Goal: Task Accomplishment & Management: Use online tool/utility

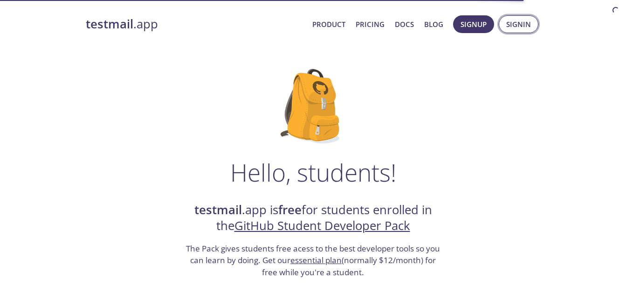
click at [522, 21] on span "Signin" at bounding box center [518, 24] width 25 height 12
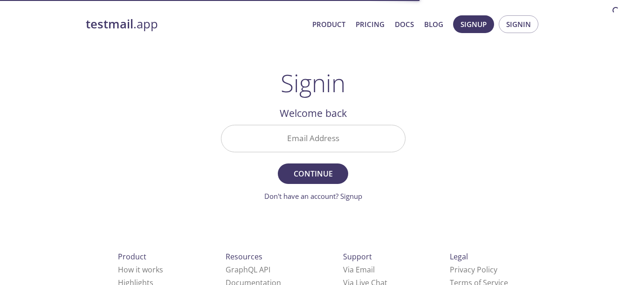
click at [350, 130] on input "Email Address" at bounding box center [313, 138] width 184 height 27
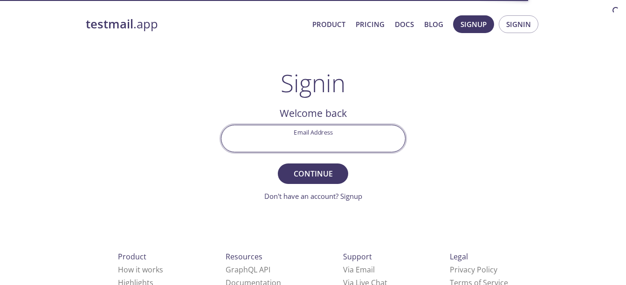
type input "[EMAIL_ADDRESS][DOMAIN_NAME]"
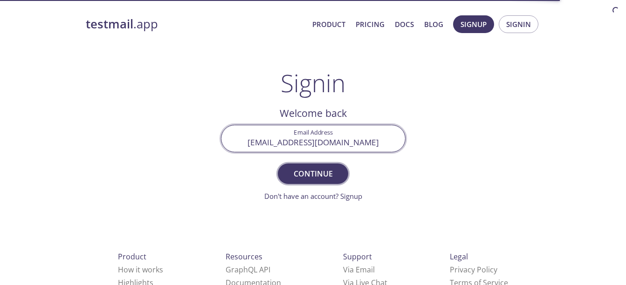
click at [316, 174] on span "Continue" at bounding box center [312, 173] width 49 height 13
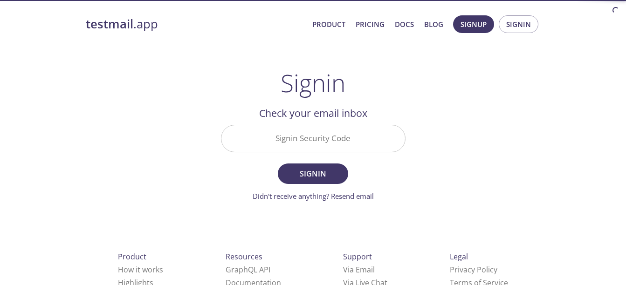
click at [303, 149] on input "Signin Security Code" at bounding box center [313, 138] width 184 height 27
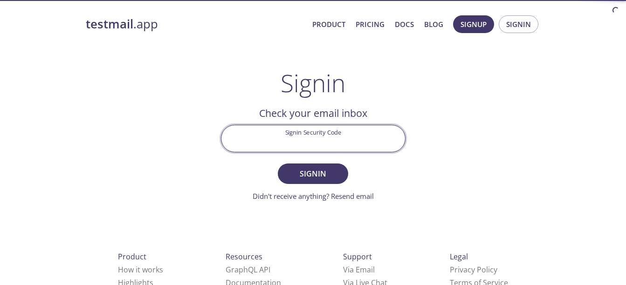
paste input "ALL LLM MODELS OF AGENT: Granite3.3 (LLM yung nag aadjust) AUDITOR AGENT: INPUT…"
type input "ALL LLM MODELS OF AGENT: Granite3.3 (LLM yung nag aadjust) AUDITOR AGENT: INPUT…"
paste input "DU37LJ6"
type input "DU37LJ6"
click at [322, 174] on span "Signin" at bounding box center [312, 173] width 49 height 13
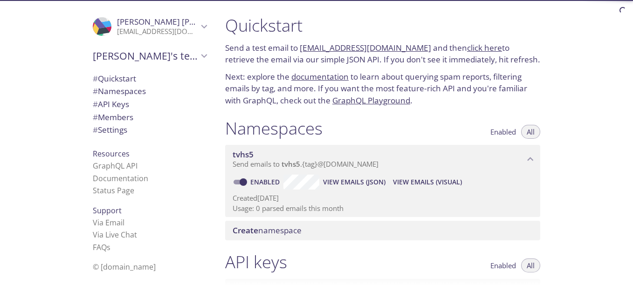
click at [507, 132] on span "Enabled" at bounding box center [503, 132] width 26 height 0
click at [349, 182] on span "View Emails (JSON)" at bounding box center [354, 182] width 62 height 11
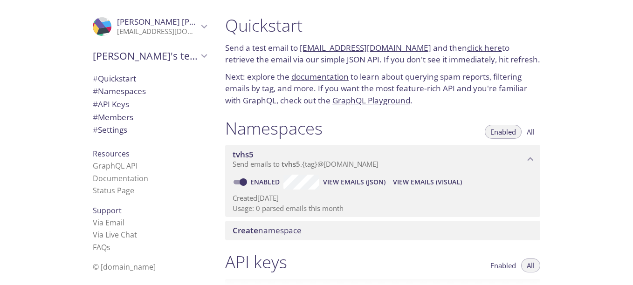
scroll to position [47, 0]
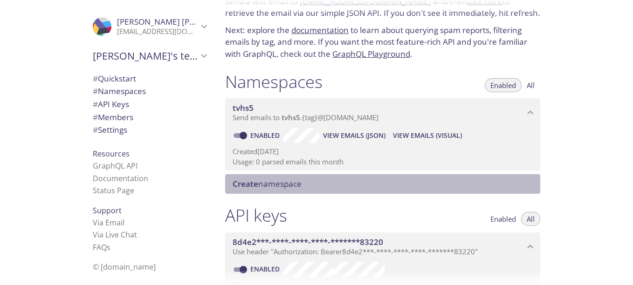
click at [327, 187] on span "Create namespace" at bounding box center [385, 184] width 304 height 10
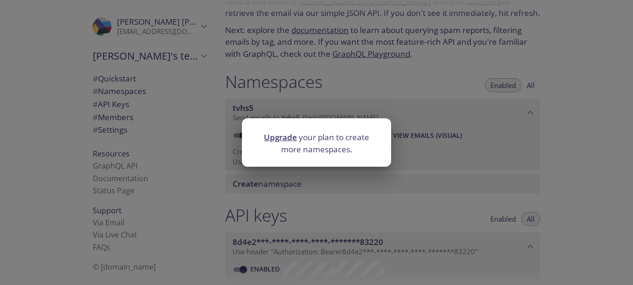
click at [505, 151] on div "Upgrade your plan to create more namespaces." at bounding box center [316, 142] width 633 height 285
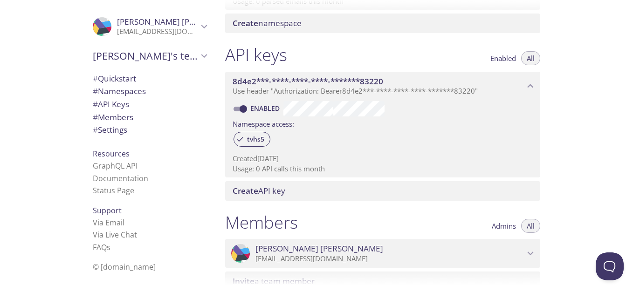
scroll to position [191, 0]
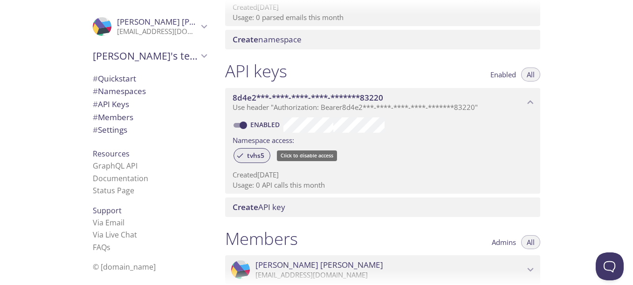
click at [249, 156] on span "tvhs5" at bounding box center [255, 155] width 28 height 8
click at [249, 157] on span "tvhs5" at bounding box center [255, 155] width 28 height 8
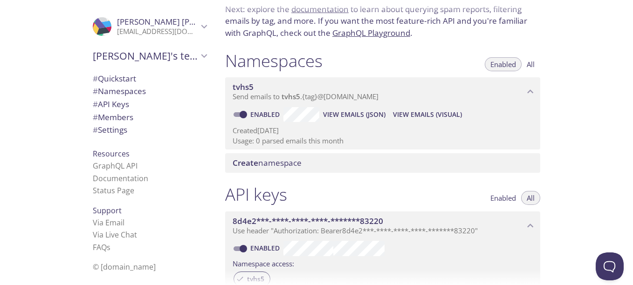
scroll to position [51, 0]
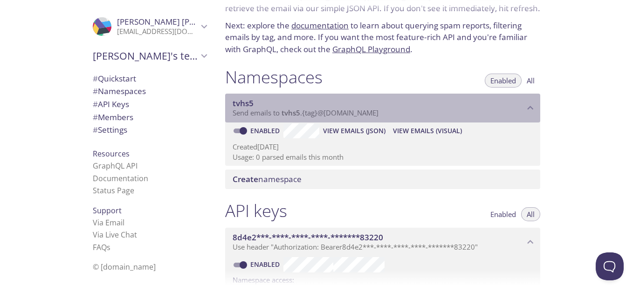
drag, startPoint x: 403, startPoint y: 111, endPoint x: 265, endPoint y: 113, distance: 137.5
click at [265, 113] on p "Send emails to tvhs5 . {tag} @inbox.testmail.app" at bounding box center [379, 113] width 292 height 9
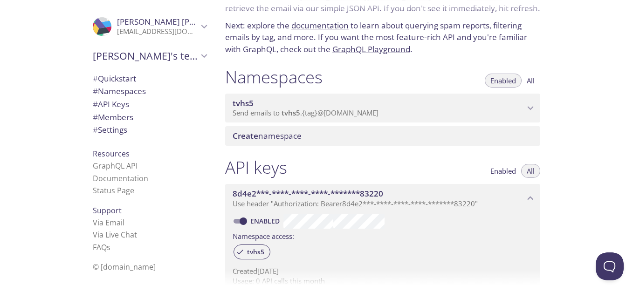
click at [367, 107] on span "tvhs5" at bounding box center [379, 103] width 292 height 10
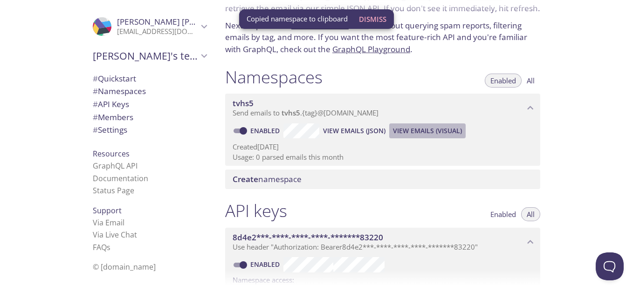
click at [453, 133] on span "View Emails (Visual)" at bounding box center [427, 130] width 69 height 11
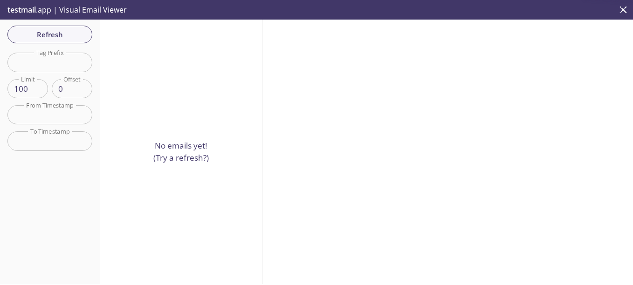
click at [31, 6] on span "testmail" at bounding box center [21, 10] width 28 height 10
click at [619, 6] on icon "close" at bounding box center [623, 10] width 12 height 12
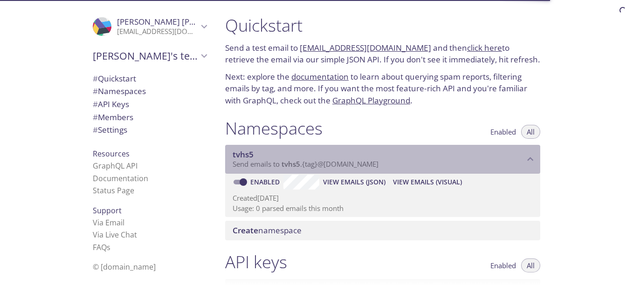
drag, startPoint x: 392, startPoint y: 165, endPoint x: 347, endPoint y: 177, distance: 46.8
click at [304, 167] on p "Send emails to tvhs5 . {tag} @inbox.testmail.app" at bounding box center [379, 164] width 292 height 9
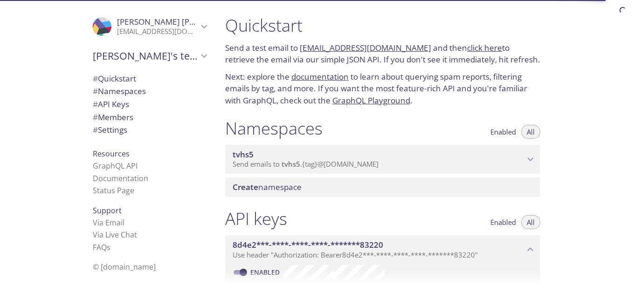
click at [394, 165] on p "Send emails to tvhs5 . {tag} @inbox.testmail.app" at bounding box center [379, 164] width 292 height 9
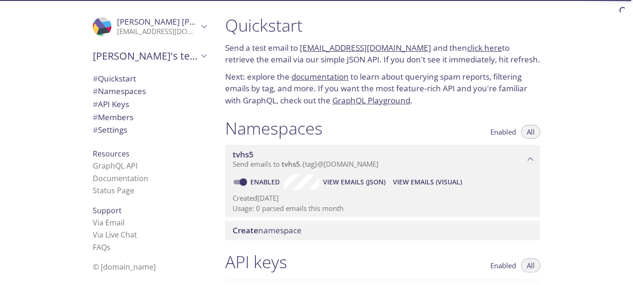
click at [346, 178] on span "View Emails (JSON)" at bounding box center [354, 182] width 62 height 11
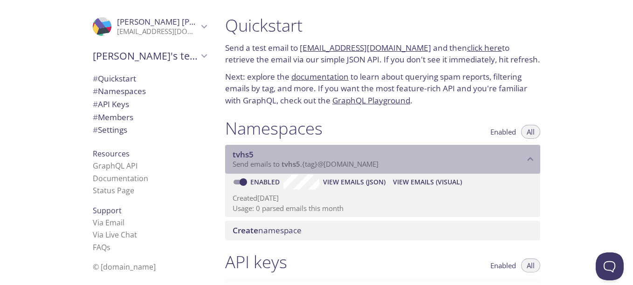
drag, startPoint x: 233, startPoint y: 151, endPoint x: 322, endPoint y: 159, distance: 89.8
click at [342, 146] on div "tvhs5 Send emails to tvhs5 . {tag} @inbox.testmail.app" at bounding box center [382, 159] width 315 height 29
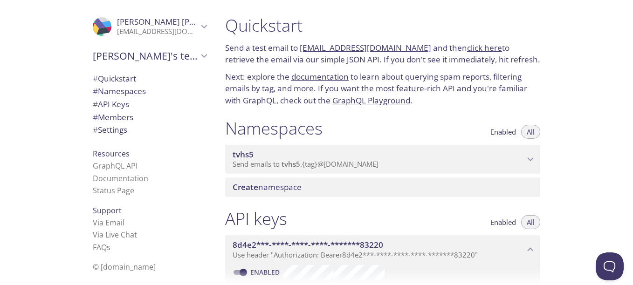
drag, startPoint x: 301, startPoint y: 157, endPoint x: 301, endPoint y: 165, distance: 8.4
click at [301, 157] on span "tvhs5" at bounding box center [379, 155] width 292 height 10
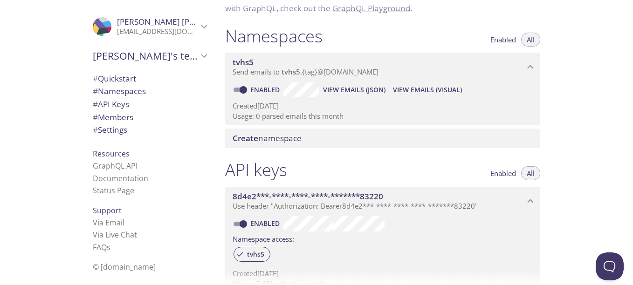
scroll to position [93, 0]
click at [289, 139] on span "Create namespace" at bounding box center [267, 137] width 69 height 11
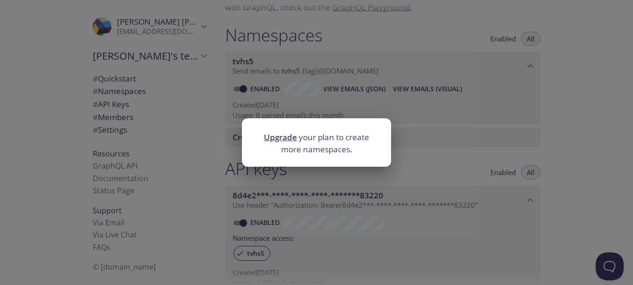
click at [426, 198] on div "Upgrade your plan to create more namespaces." at bounding box center [316, 142] width 633 height 285
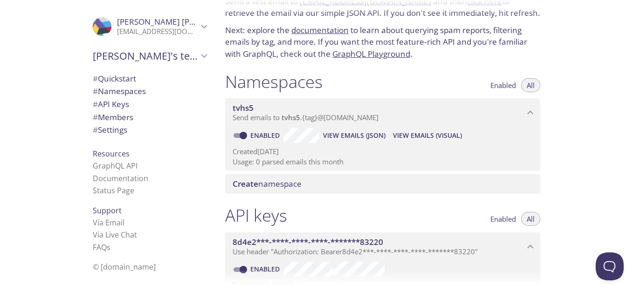
scroll to position [0, 0]
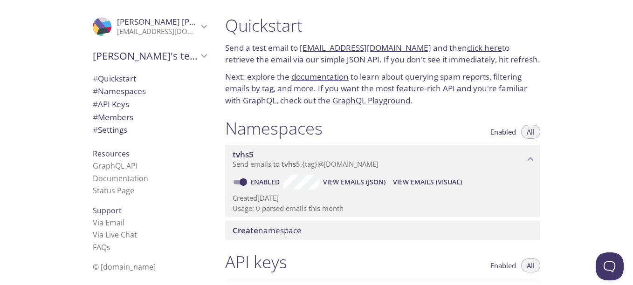
click at [467, 51] on link "click here" at bounding box center [484, 47] width 35 height 11
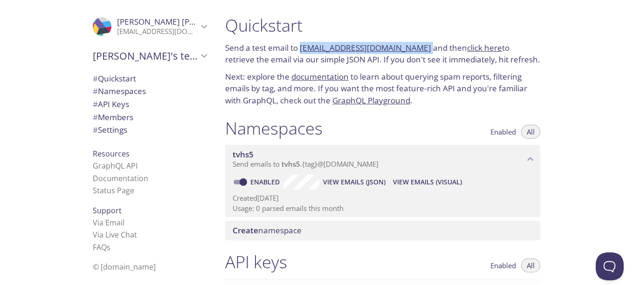
drag, startPoint x: 414, startPoint y: 45, endPoint x: 301, endPoint y: 37, distance: 113.5
click at [301, 37] on div "Quickstart Send a test email to tvhs5.test@inbox.testmail.app and then click he…" at bounding box center [383, 60] width 330 height 103
copy p "[EMAIL_ADDRESS][DOMAIN_NAME]"
click at [467, 52] on link "click here" at bounding box center [484, 47] width 35 height 11
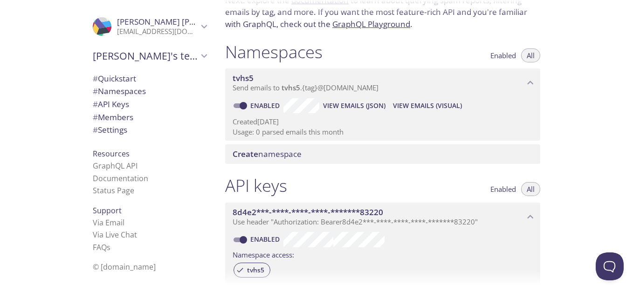
scroll to position [93, 0]
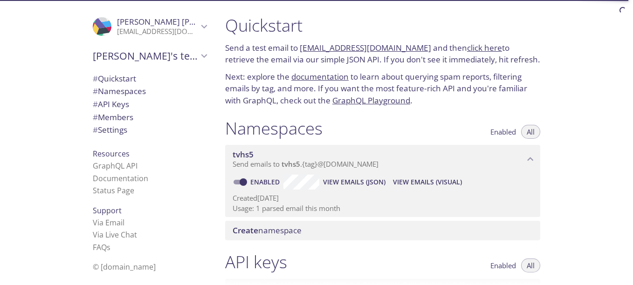
scroll to position [93, 0]
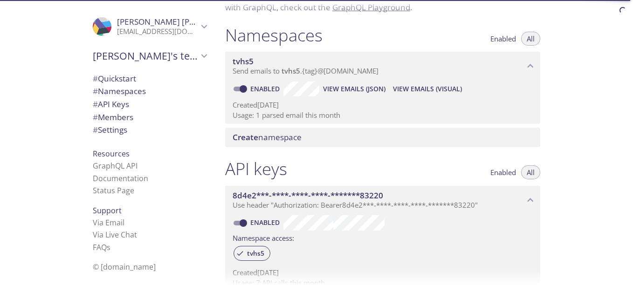
click at [428, 86] on span "View Emails (Visual)" at bounding box center [427, 88] width 69 height 11
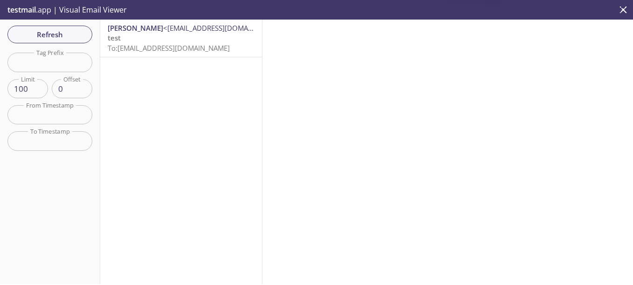
click at [202, 41] on p "test To: [EMAIL_ADDRESS][DOMAIN_NAME]" at bounding box center [181, 43] width 147 height 20
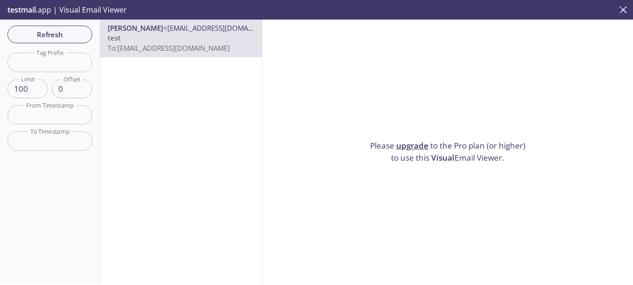
click at [617, 10] on icon "close" at bounding box center [623, 10] width 12 height 12
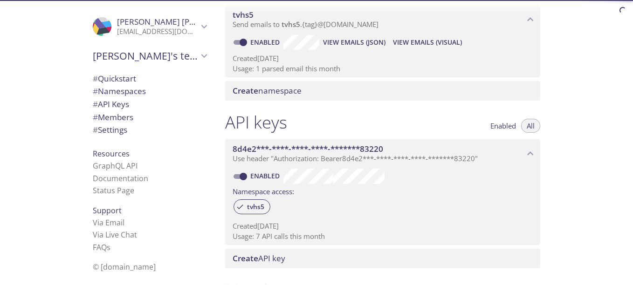
scroll to position [93, 0]
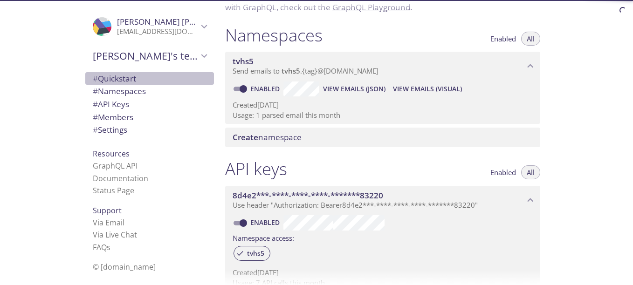
click at [123, 80] on span "# Quickstart" at bounding box center [114, 78] width 43 height 11
